Goal: Information Seeking & Learning: Learn about a topic

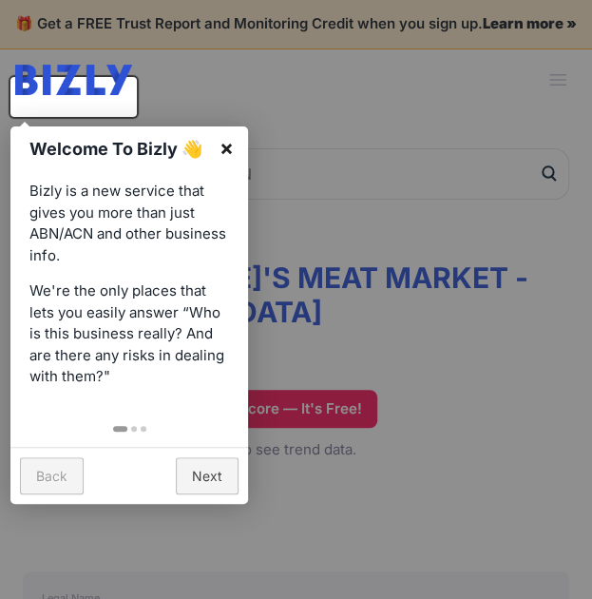
click at [225, 148] on link "×" at bounding box center [226, 147] width 43 height 43
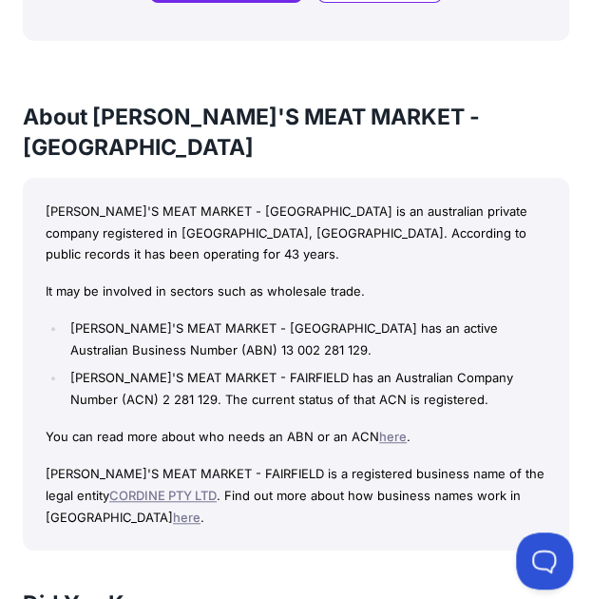
scroll to position [2413, 0]
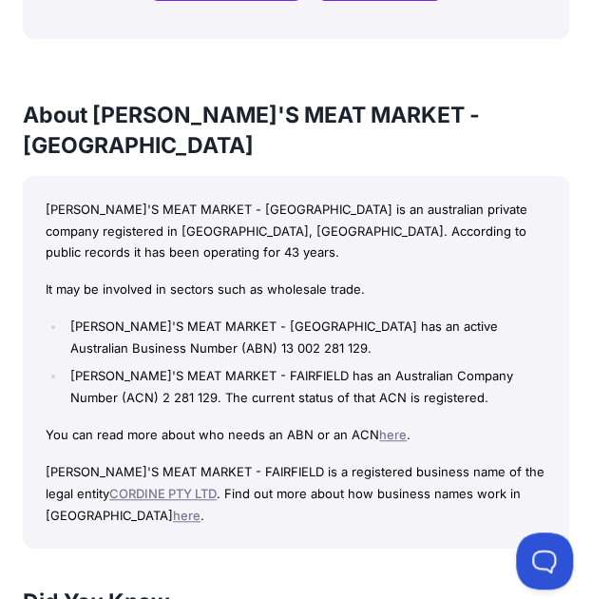
click at [331, 316] on li "[PERSON_NAME]'S MEAT MARKET - [GEOGRAPHIC_DATA] has an active Australian Busine…" at bounding box center [306, 338] width 481 height 44
click at [195, 316] on li "[PERSON_NAME]'S MEAT MARKET - [GEOGRAPHIC_DATA] has an active Australian Busine…" at bounding box center [306, 338] width 481 height 44
drag, startPoint x: 195, startPoint y: 256, endPoint x: 66, endPoint y: 246, distance: 129.7
click at [66, 316] on li "[PERSON_NAME]'S MEAT MARKET - [GEOGRAPHIC_DATA] has an active Australian Busine…" at bounding box center [306, 338] width 481 height 44
copy li "JOE'S MEAT MARKET"
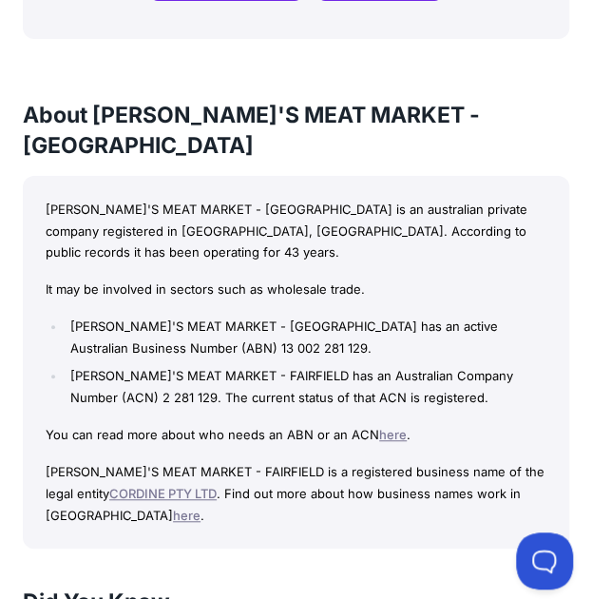
click at [255, 279] on p "It may be involved in sectors such as wholesale trade." at bounding box center [296, 290] width 501 height 22
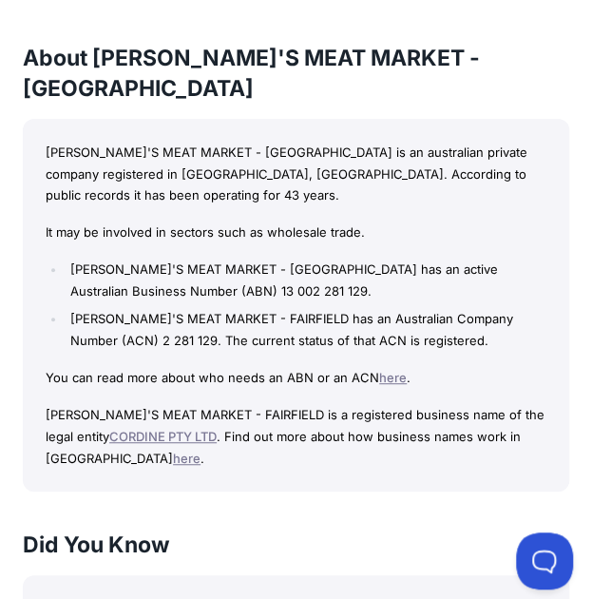
scroll to position [2462, 0]
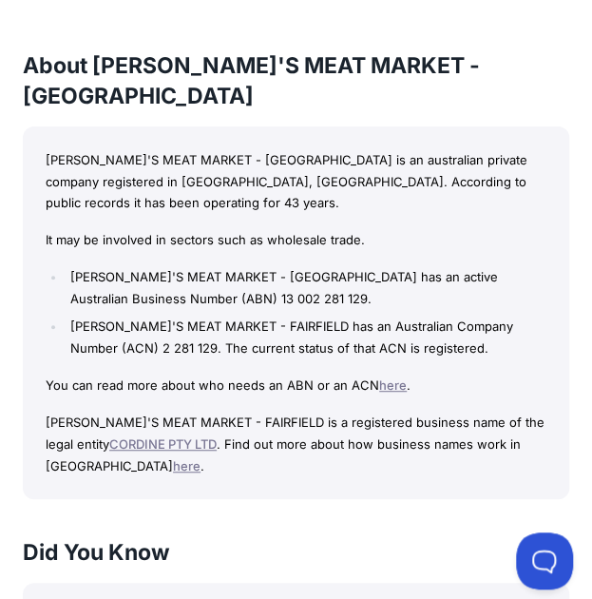
click at [119, 436] on link "CORDINE PTY LTD" at bounding box center [162, 443] width 107 height 15
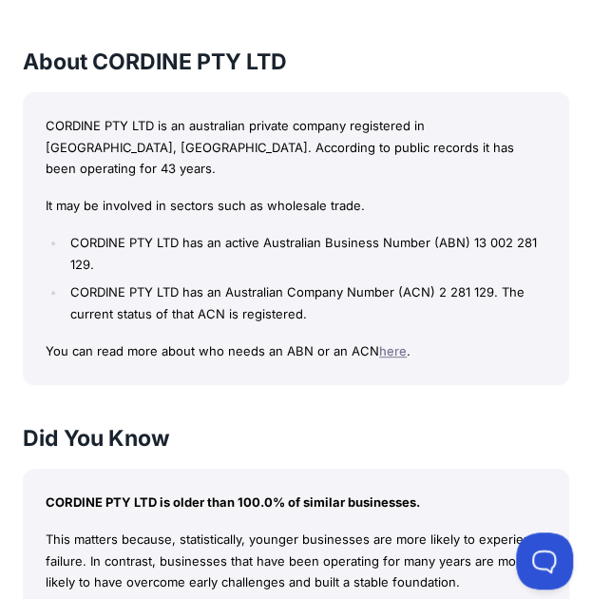
scroll to position [2402, 0]
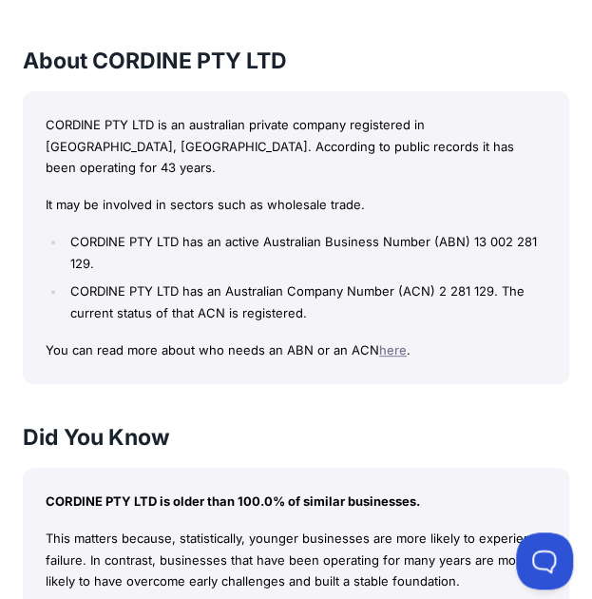
click at [360, 311] on li "CORDINE PTY LTD has an Australian Company Number (ACN) 2 281 129. The current s…" at bounding box center [306, 303] width 481 height 44
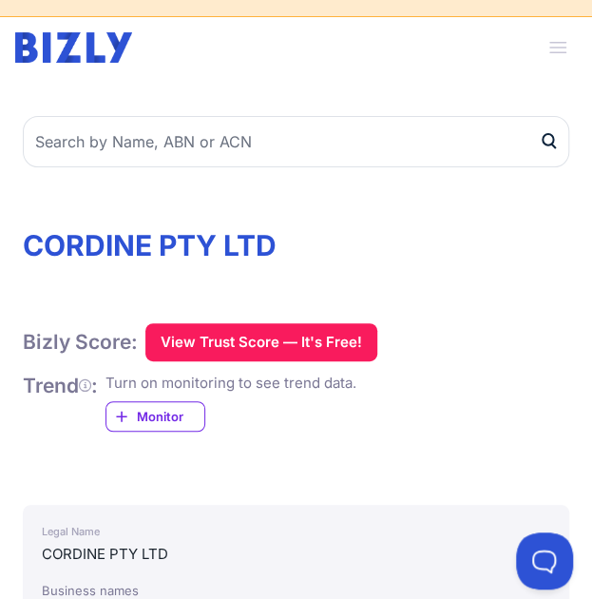
scroll to position [0, 0]
